Goal: Task Accomplishment & Management: Complete application form

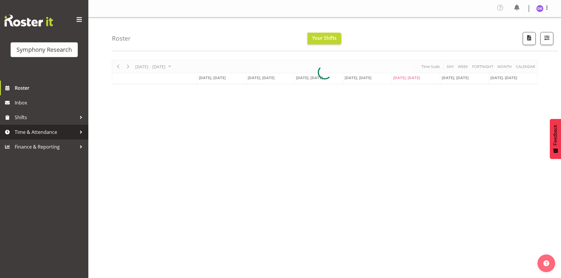
click at [33, 131] on span "Time & Attendance" at bounding box center [46, 132] width 62 height 9
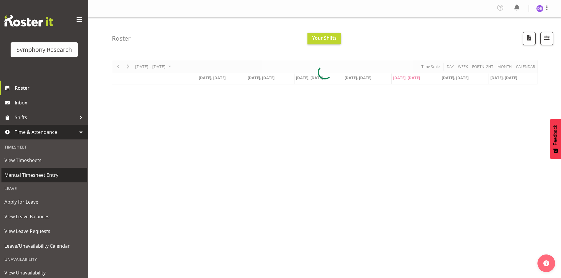
click at [32, 172] on span "Manual Timesheet Entry" at bounding box center [43, 175] width 79 height 9
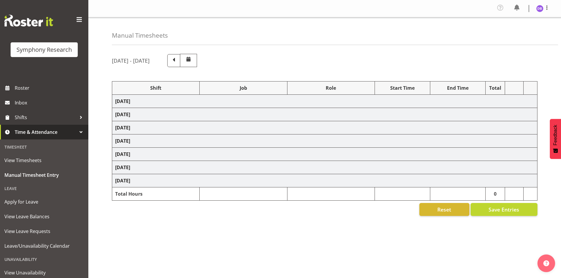
select select "26078"
select select "10574"
select select "26078"
select select "10585"
select select "47"
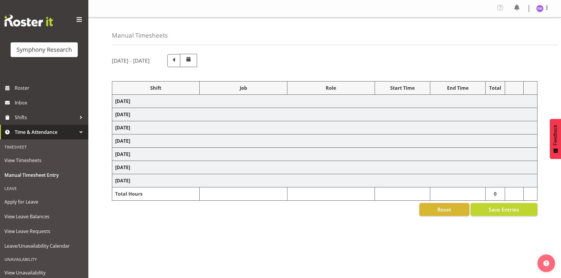
select select "48116"
select select "10585"
select select "47"
select select "48116"
select select "10499"
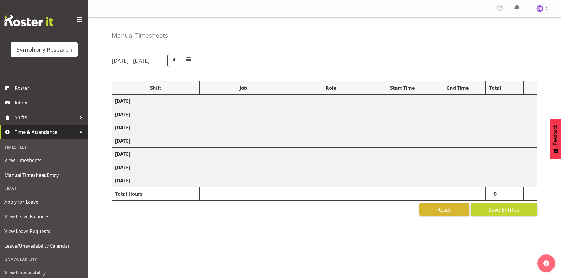
select select "47"
select select "26078"
select select "10585"
select select "47"
select select "48116"
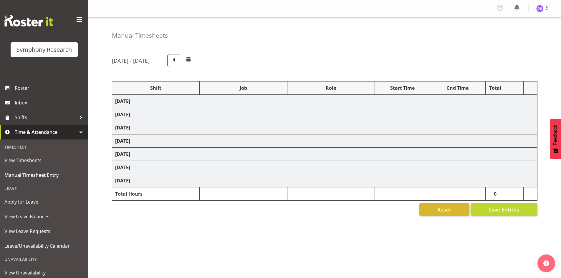
select select "10585"
select select "47"
select select "48116"
select select "10499"
select select "47"
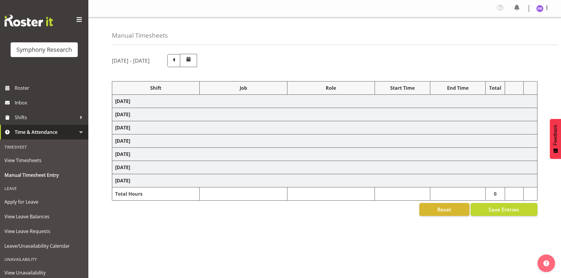
select select "48116"
select select "10499"
select select "47"
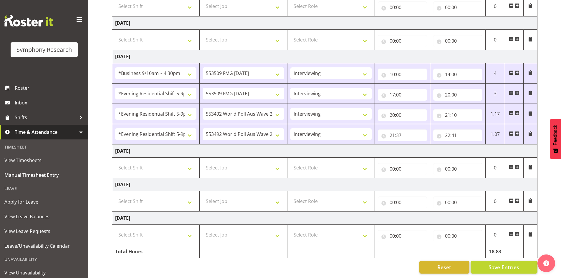
scroll to position [211, 0]
click at [189, 164] on select "Select Shift !!Weekend Residential (Roster IT Shift Label) *Business 9/10am ~ 4…" at bounding box center [155, 168] width 81 height 12
select select "26078"
click at [115, 162] on select "Select Shift !!Weekend Residential (Roster IT Shift Label) *Business 9/10am ~ 4…" at bounding box center [155, 168] width 81 height 12
click at [276, 162] on select "Select Job 550060 IF Admin 553492 World Poll Aus Wave 2 Main 2025 553493 World …" at bounding box center [243, 168] width 81 height 12
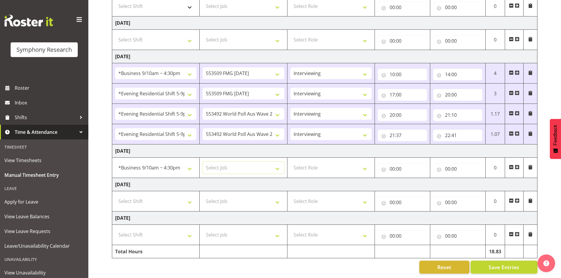
select select "10585"
click at [203, 162] on select "Select Job 550060 IF Admin 553492 World Poll Aus Wave 2 Main 2025 553493 World …" at bounding box center [243, 168] width 81 height 12
click at [363, 163] on select "Select Role Briefing Interviewing" at bounding box center [330, 168] width 81 height 12
select select "47"
click at [290, 162] on select "Select Role Briefing Interviewing" at bounding box center [330, 168] width 81 height 12
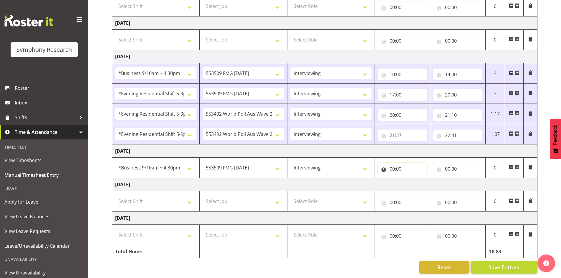
click at [399, 163] on input "00:00" at bounding box center [402, 169] width 49 height 12
click at [416, 181] on select "00 01 02 03 04 05 06 07 08 09 10 11 12 13 14 15 16 17 18 19 20 21 22 23" at bounding box center [417, 184] width 13 height 12
select select "10"
click at [411, 178] on select "00 01 02 03 04 05 06 07 08 09 10 11 12 13 14 15 16 17 18 19 20 21 22 23" at bounding box center [417, 184] width 13 height 12
type input "10:00"
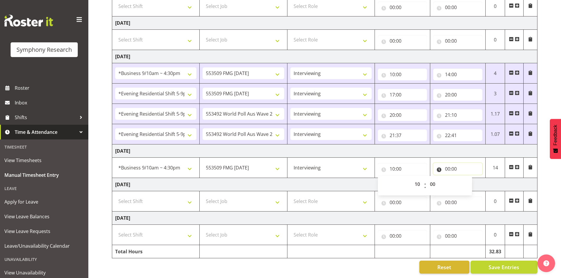
click at [453, 163] on input "00:00" at bounding box center [457, 169] width 49 height 12
click at [472, 178] on select "00 01 02 03 04 05 06 07 08 09 10 11 12 13 14 15 16 17 18 19 20 21 22 23" at bounding box center [473, 184] width 13 height 12
select select "13"
click at [467, 178] on select "00 01 02 03 04 05 06 07 08 09 10 11 12 13 14 15 16 17 18 19 20 21 22 23" at bounding box center [473, 184] width 13 height 12
type input "13:00"
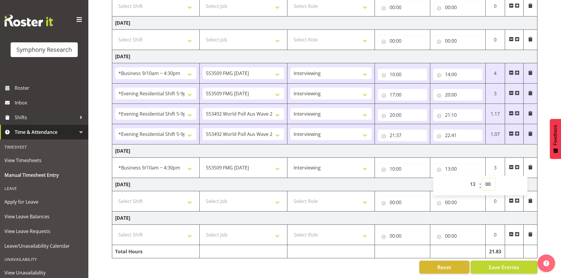
click at [488, 180] on select "00 01 02 03 04 05 06 07 08 09 10 11 12 13 14 15 16 17 18 19 20 21 22 23 24 25 2…" at bounding box center [488, 184] width 13 height 12
select select "9"
click at [482, 178] on select "00 01 02 03 04 05 06 07 08 09 10 11 12 13 14 15 16 17 18 19 20 21 22 23 24 25 2…" at bounding box center [488, 184] width 13 height 12
type input "13:09"
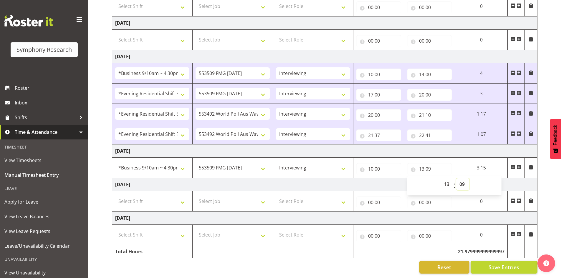
click at [462, 180] on select "00 01 02 03 04 05 06 07 08 09 10 11 12 13 14 15 16 17 18 19 20 21 22 23 24 25 2…" at bounding box center [462, 184] width 13 height 12
click at [519, 165] on span at bounding box center [518, 167] width 5 height 5
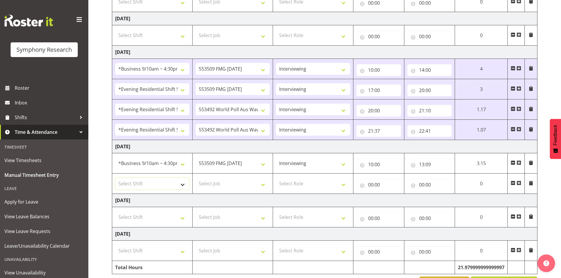
click at [182, 185] on select "Select Shift !!Weekend Residential (Roster IT Shift Label) *Business 9/10am ~ 4…" at bounding box center [152, 184] width 74 height 12
select select "26078"
click at [115, 178] on select "Select Shift !!Weekend Residential (Roster IT Shift Label) *Business 9/10am ~ 4…" at bounding box center [152, 184] width 74 height 12
click at [264, 182] on select "Select Job 550060 IF Admin 553492 World Poll Aus Wave 2 Main 2025 553493 World …" at bounding box center [232, 184] width 74 height 12
select select "10585"
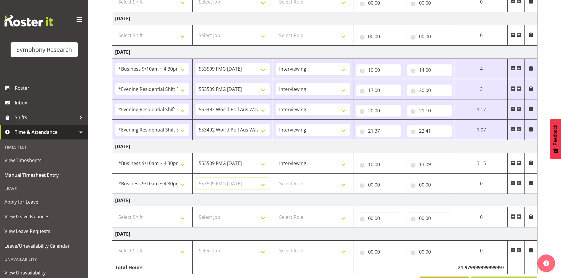
click at [195, 178] on select "Select Job 550060 IF Admin 553492 World Poll Aus Wave 2 Main 2025 553493 World …" at bounding box center [232, 184] width 74 height 12
click at [341, 187] on select "Select Role Briefing Interviewing" at bounding box center [313, 184] width 74 height 12
select select "47"
click at [276, 178] on select "Select Role Briefing Interviewing" at bounding box center [313, 184] width 74 height 12
click at [377, 183] on input "00:00" at bounding box center [378, 185] width 45 height 12
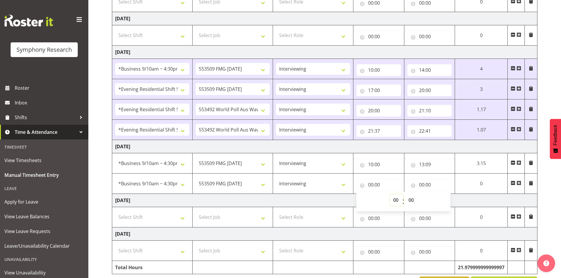
click at [395, 200] on select "00 01 02 03 04 05 06 07 08 09 10 11 12 13 14 15 16 17 18 19 20 21 22 23" at bounding box center [396, 200] width 13 height 12
select select "13"
click at [403, 194] on select "00 01 02 03 04 05 06 07 08 09 10 11 12 13 14 15 16 17 18 19 20 21 22 23" at bounding box center [396, 200] width 13 height 12
type input "13:00"
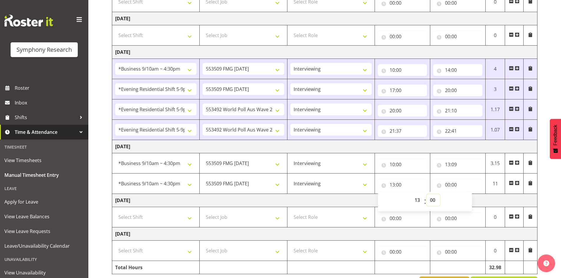
click at [432, 200] on select "00 01 02 03 04 05 06 07 08 09 10 11 12 13 14 15 16 17 18 19 20 21 22 23 24 25 2…" at bounding box center [432, 200] width 13 height 12
select select "29"
click at [426, 194] on select "00 01 02 03 04 05 06 07 08 09 10 11 12 13 14 15 16 17 18 19 20 21 22 23 24 25 2…" at bounding box center [432, 200] width 13 height 12
type input "13:29"
click at [449, 180] on input "00:00" at bounding box center [457, 185] width 49 height 12
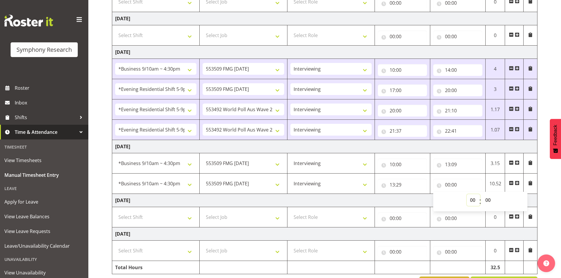
click at [472, 198] on select "00 01 02 03 04 05 06 07 08 09 10 11 12 13 14 15 16 17 18 19 20 21 22 23" at bounding box center [473, 200] width 13 height 12
select select "15"
click at [467, 194] on select "00 01 02 03 04 05 06 07 08 09 10 11 12 13 14 15 16 17 18 19 20 21 22 23" at bounding box center [473, 200] width 13 height 12
type input "15:00"
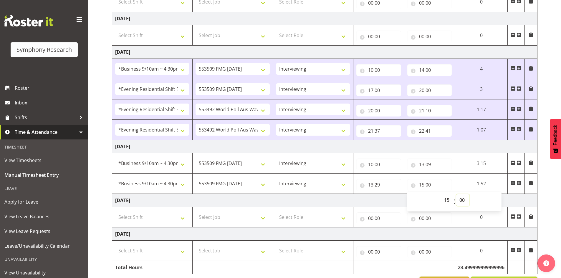
click at [463, 199] on select "00 01 02 03 04 05 06 07 08 09 10 11 12 13 14 15 16 17 18 19 20 21 22 23 24 25 2…" at bounding box center [462, 200] width 13 height 12
select select "5"
click at [469, 194] on select "00 01 02 03 04 05 06 07 08 09 10 11 12 13 14 15 16 17 18 19 20 21 22 23 24 25 2…" at bounding box center [462, 200] width 13 height 12
type input "15:05"
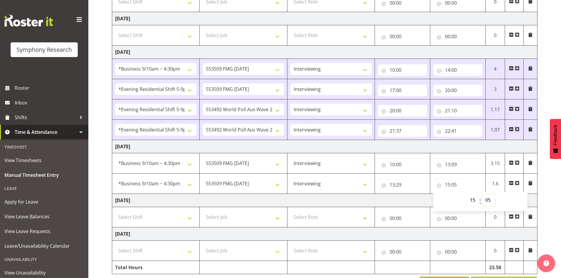
click at [487, 199] on select "00 01 02 03 04 05 06 07 08 09 10 11 12 13 14 15 16 17 18 19 20 21 22 23 24 25 2…" at bounding box center [488, 200] width 13 height 12
select select "7"
click at [482, 194] on select "00 01 02 03 04 05 06 07 08 09 10 11 12 13 14 15 16 17 18 19 20 21 22 23 24 25 2…" at bounding box center [488, 200] width 13 height 12
type input "15:07"
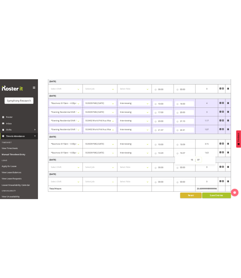
scroll to position [231, 0]
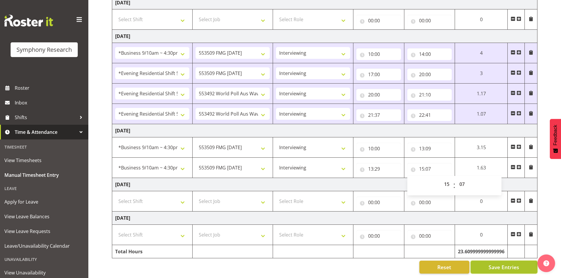
click at [494, 263] on span "Save Entries" at bounding box center [503, 267] width 31 height 8
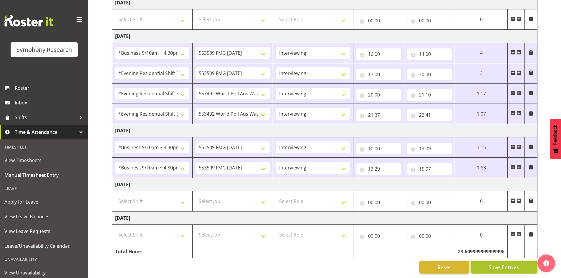
click at [501, 263] on span "Save Entries" at bounding box center [503, 267] width 31 height 8
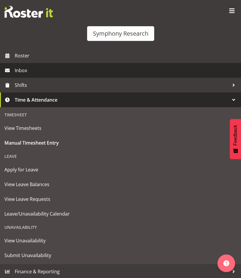
scroll to position [0, 0]
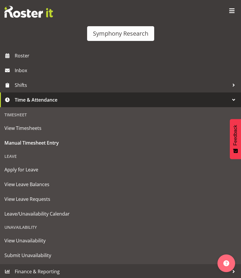
click at [115, 35] on div "Symphony Research" at bounding box center [120, 33] width 55 height 9
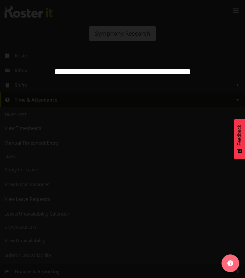
click at [98, 95] on div at bounding box center [122, 139] width 245 height 278
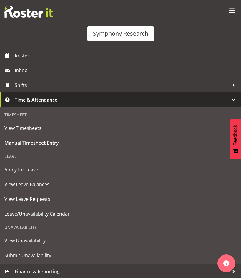
click at [227, 11] on span at bounding box center [231, 10] width 9 height 9
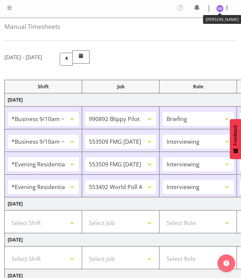
click at [221, 7] on img at bounding box center [219, 8] width 7 height 7
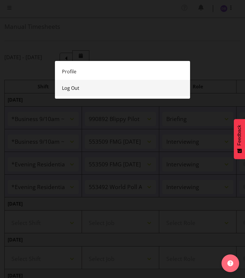
click at [70, 86] on link "Log Out" at bounding box center [122, 88] width 135 height 16
